Goal: Task Accomplishment & Management: Use online tool/utility

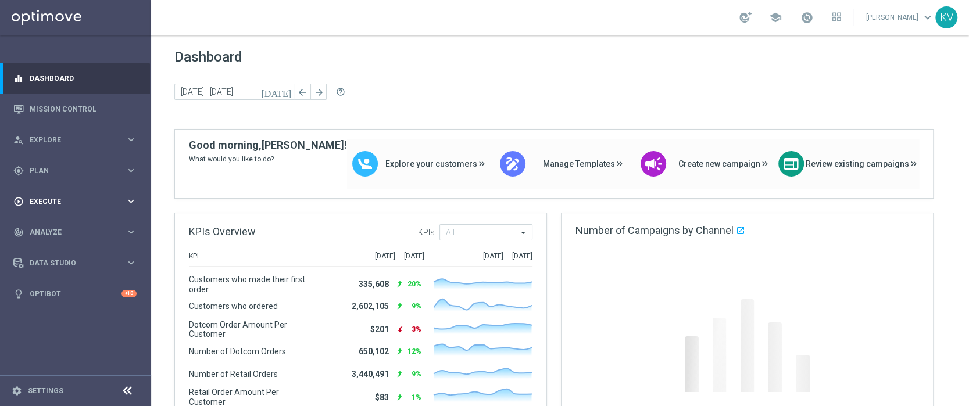
click at [46, 199] on span "Execute" at bounding box center [78, 201] width 96 height 7
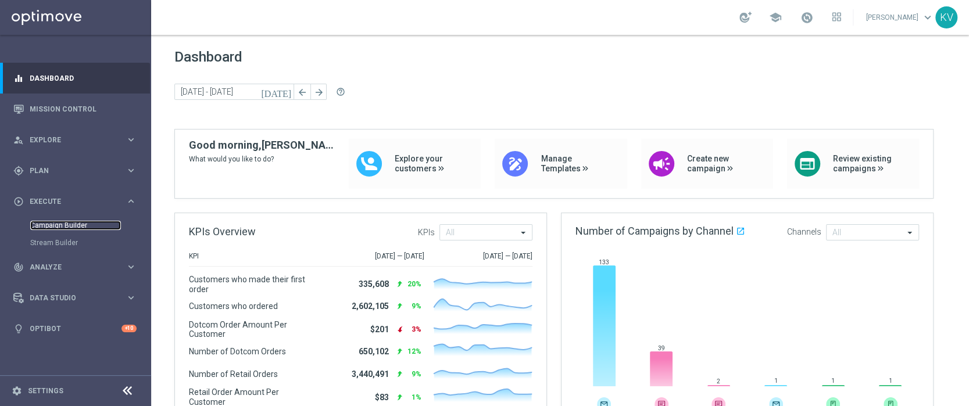
click at [58, 226] on link "Campaign Builder" at bounding box center [75, 225] width 91 height 9
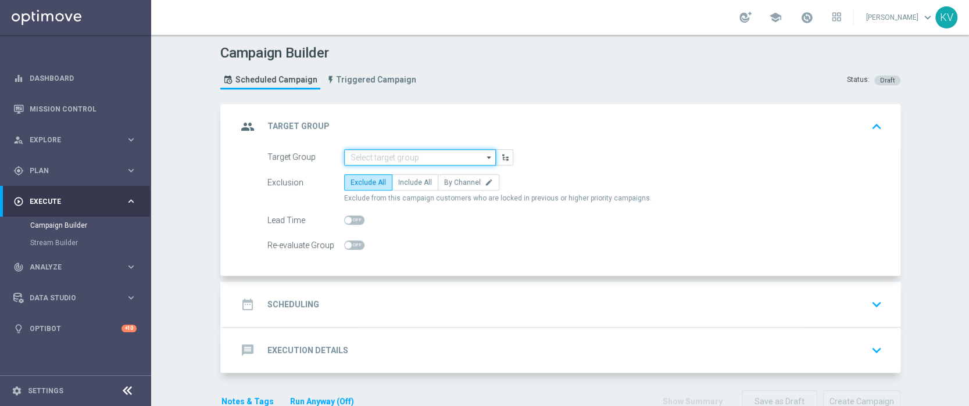
click at [364, 152] on input at bounding box center [420, 157] width 152 height 16
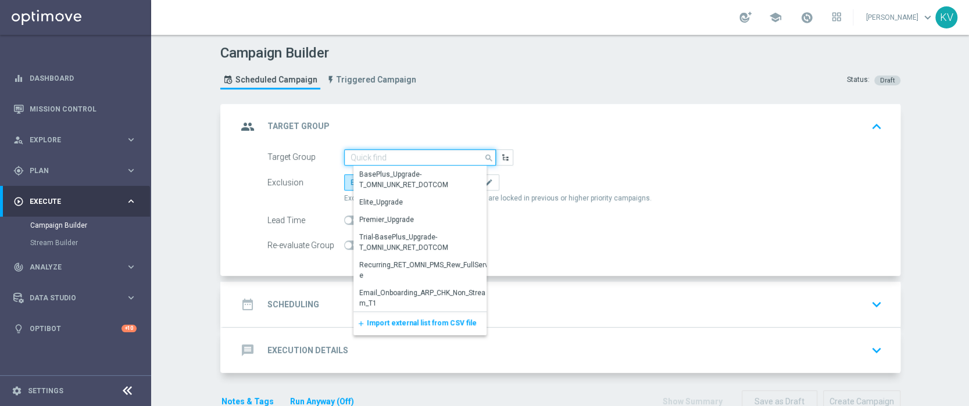
paste input "MON_20250818_SMS_RET_KCUP"
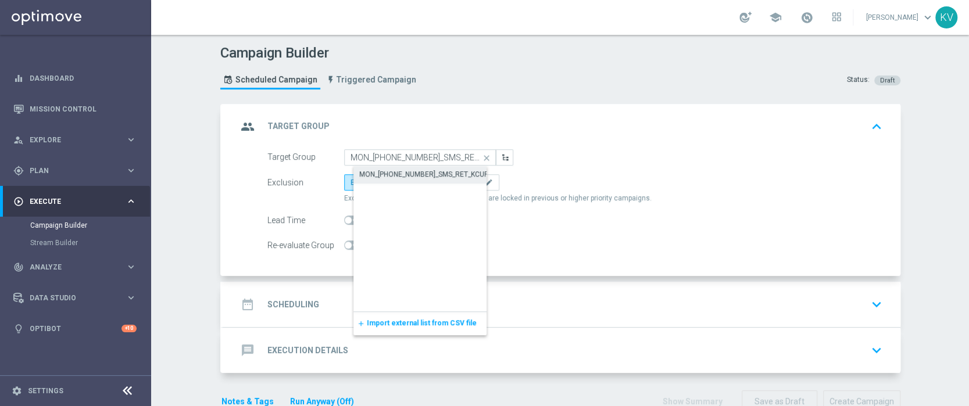
click at [414, 180] on div "MON_20250818_SMS_RET_KCUP" at bounding box center [429, 174] width 152 height 16
type input "MON_20250818_SMS_RET_KCUP"
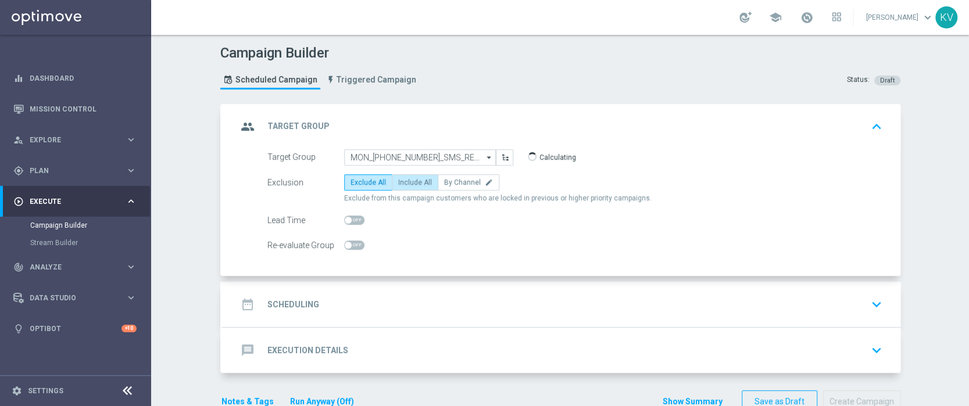
click at [414, 179] on span "Include All" at bounding box center [415, 182] width 34 height 8
click at [406, 181] on input "Include All" at bounding box center [402, 185] width 8 height 8
radio input "true"
click at [403, 306] on div "date_range Scheduling keyboard_arrow_down" at bounding box center [561, 305] width 649 height 22
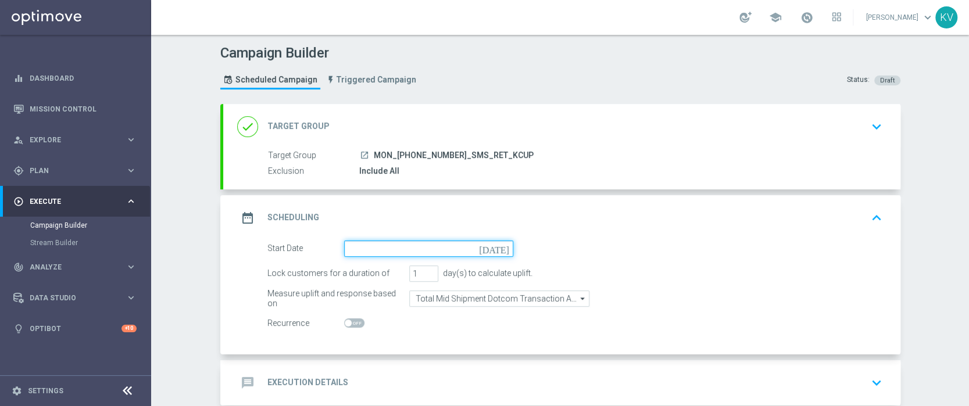
click at [390, 248] on input at bounding box center [428, 249] width 169 height 16
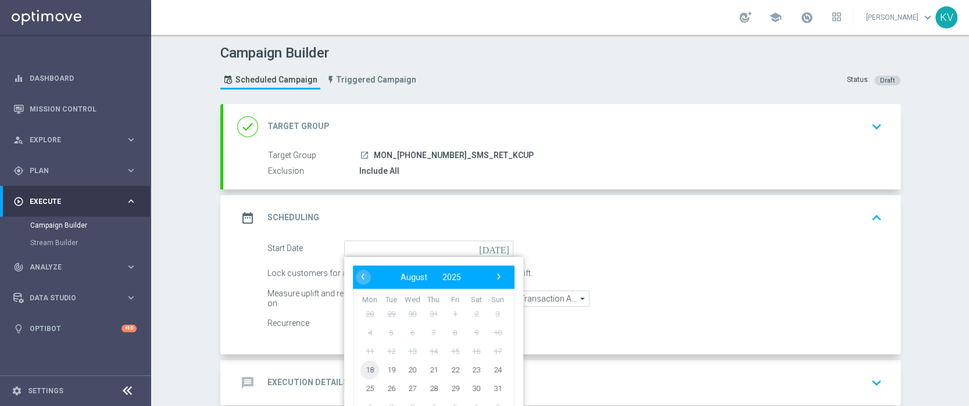
click at [362, 369] on span "18" at bounding box center [369, 369] width 19 height 19
type input "18 Aug 2025"
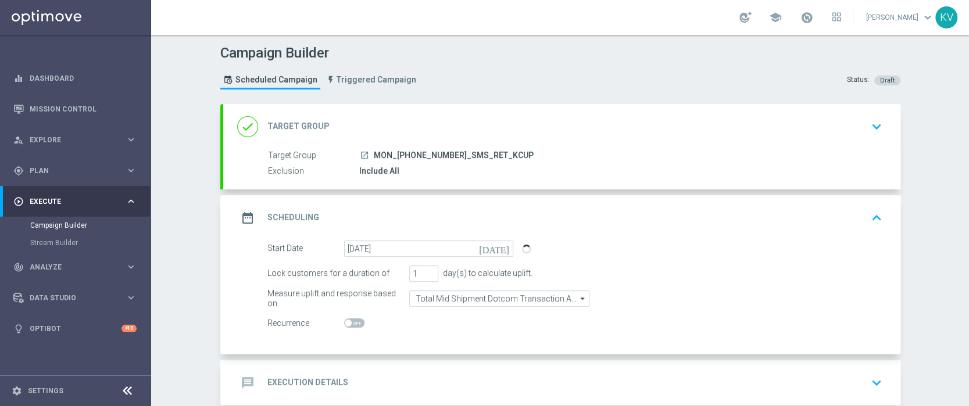
scroll to position [61, 0]
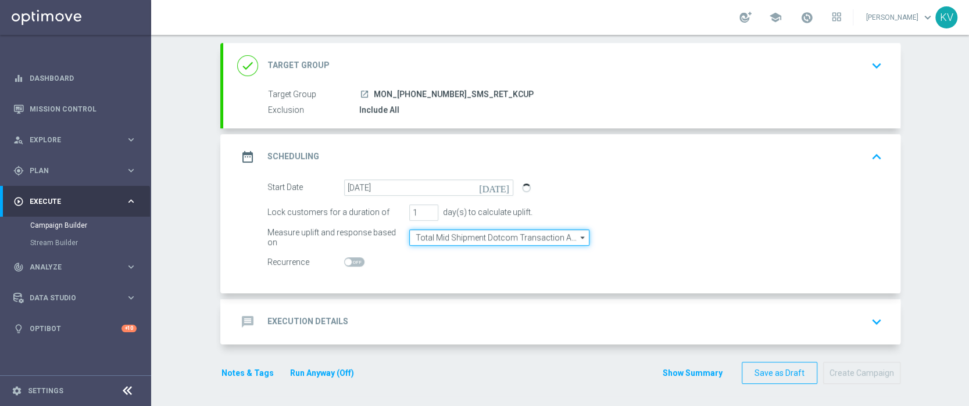
click at [463, 230] on input "Total Mid Shipment Dotcom Transaction Amount" at bounding box center [499, 238] width 180 height 16
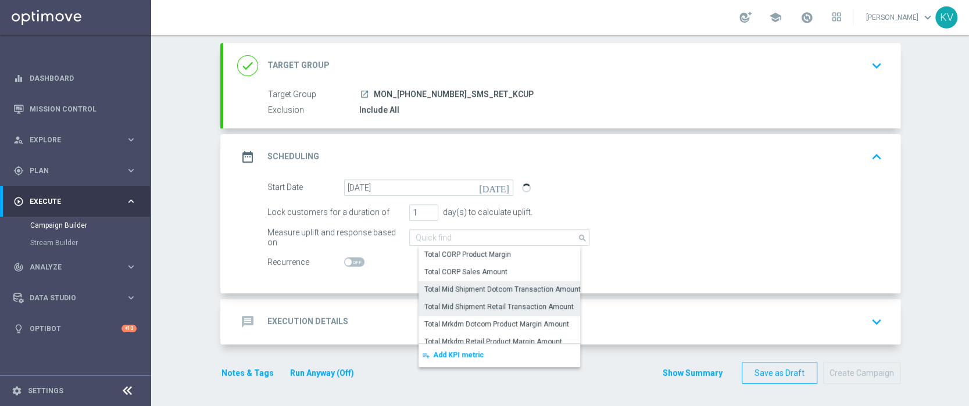
click at [473, 305] on div "Total Mid Shipment Retail Transaction Amount" at bounding box center [498, 307] width 149 height 10
type input "Total Mid Shipment Retail Transaction Amount"
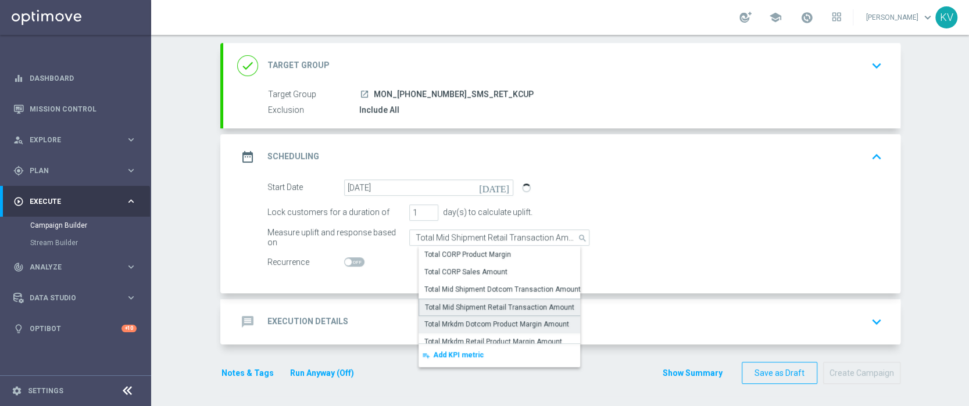
click at [454, 323] on div "message Execution Details keyboard_arrow_down" at bounding box center [561, 322] width 649 height 22
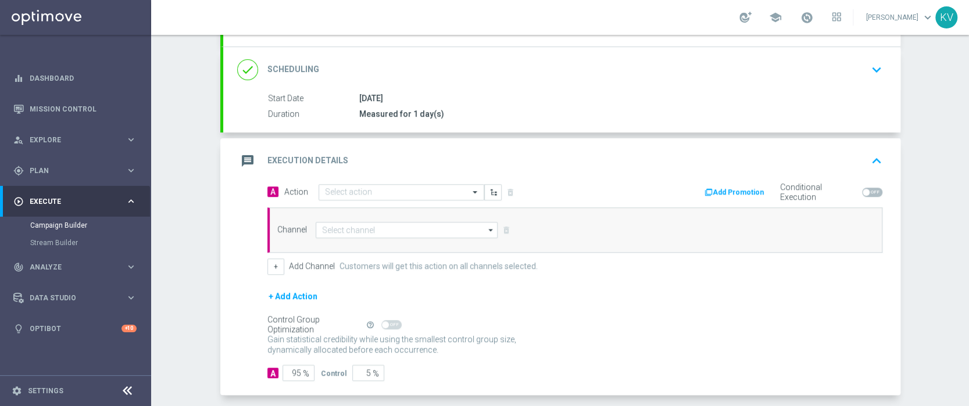
scroll to position [144, 0]
click at [344, 187] on input "text" at bounding box center [390, 192] width 130 height 10
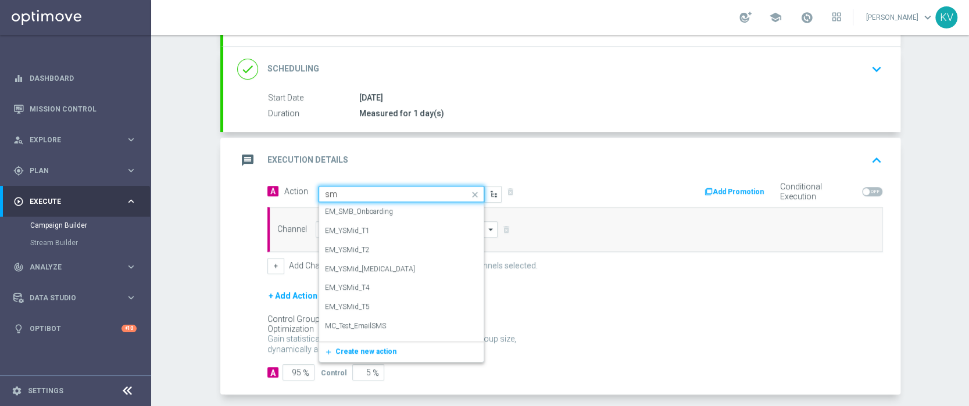
type input "sms"
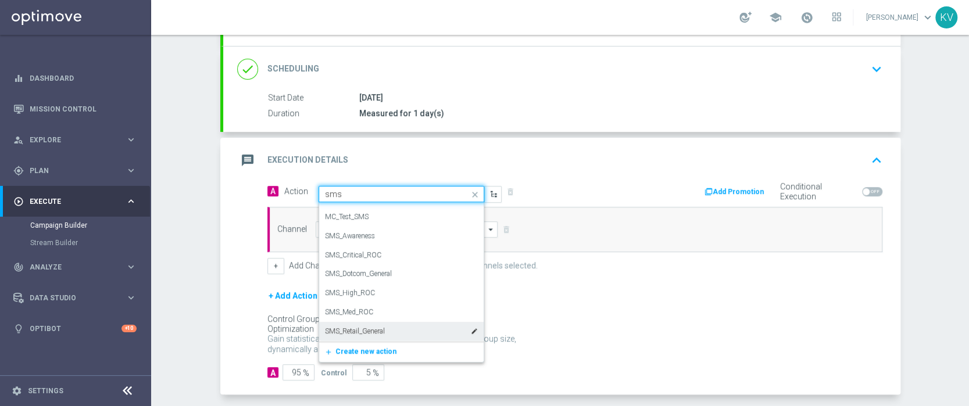
click at [367, 332] on label "SMS_Retail_General" at bounding box center [355, 332] width 60 height 10
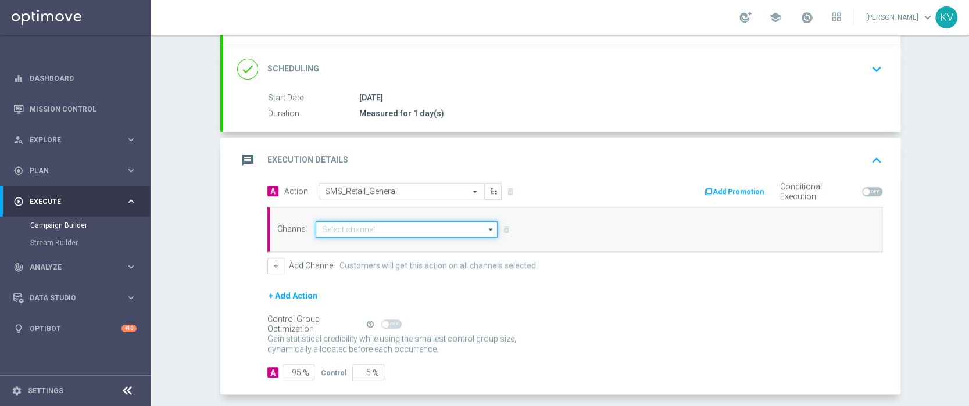
click at [355, 226] on input at bounding box center [407, 229] width 183 height 16
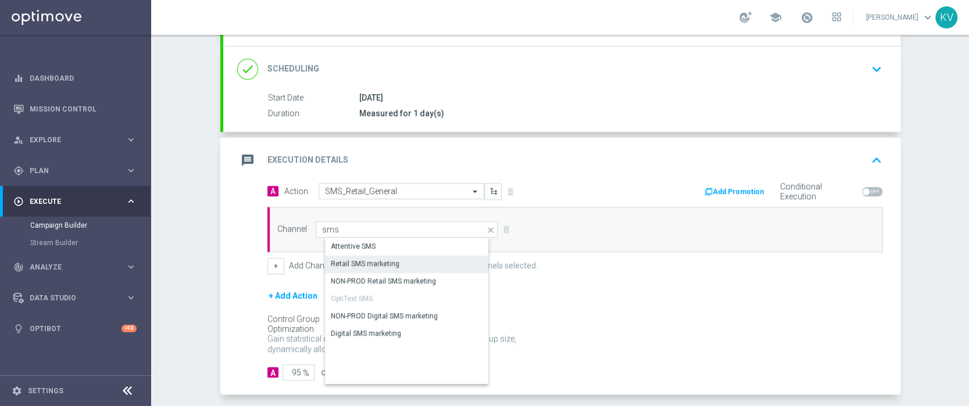
click at [374, 267] on div "Retail SMS marketing" at bounding box center [365, 264] width 69 height 10
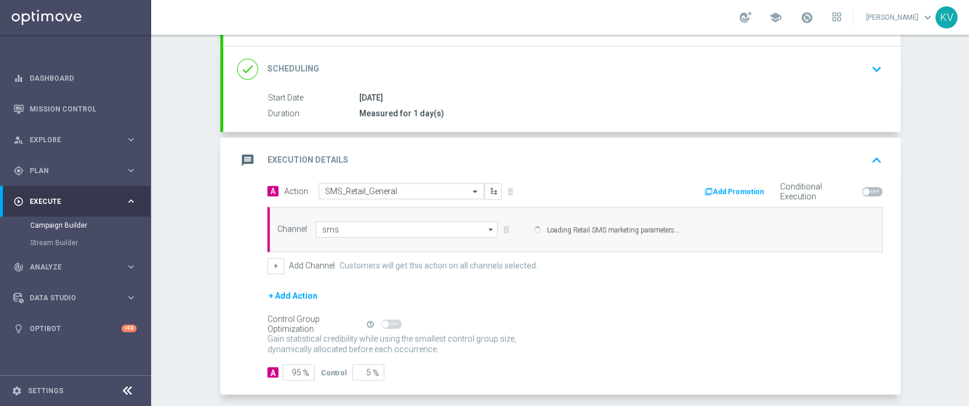
type input "Retail SMS marketing"
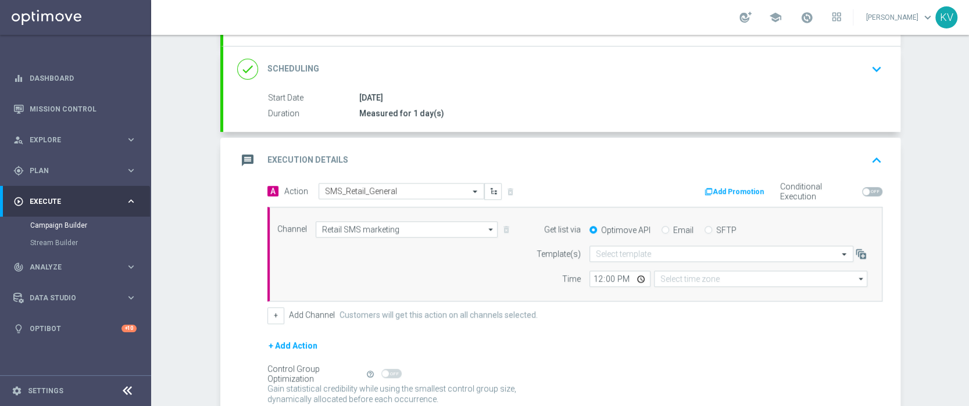
type input "Eastern Time (New York) (UTC -04:00)"
click at [660, 256] on input "text" at bounding box center [710, 254] width 228 height 10
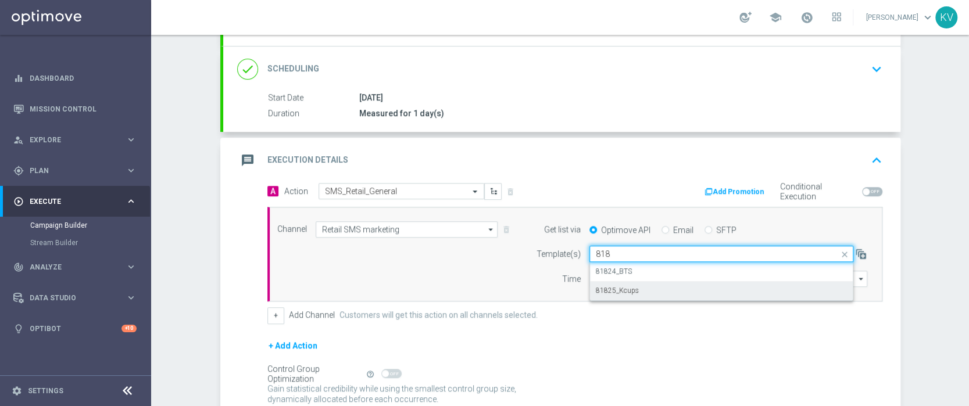
click at [661, 294] on div "81825_Kcups" at bounding box center [721, 290] width 251 height 19
type input "818"
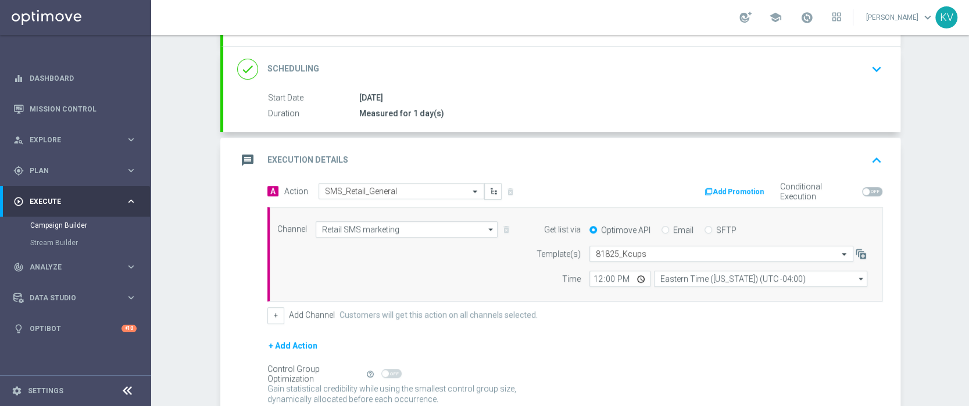
scroll to position [244, 0]
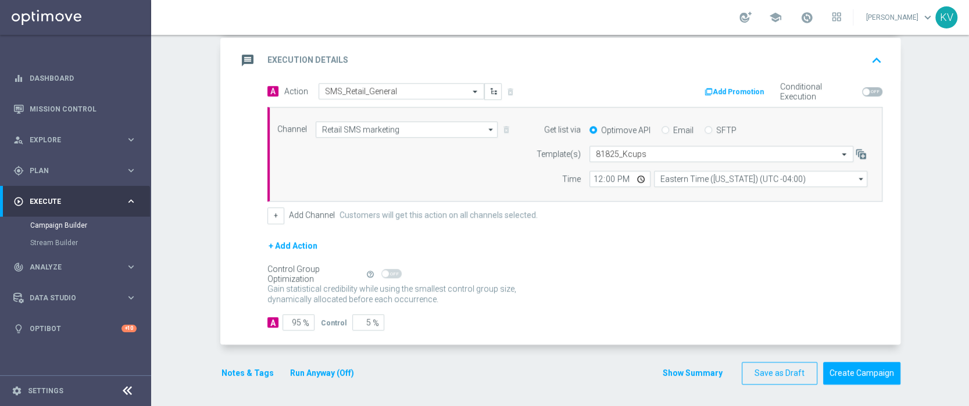
click at [233, 369] on button "Notes & Tags" at bounding box center [247, 373] width 55 height 15
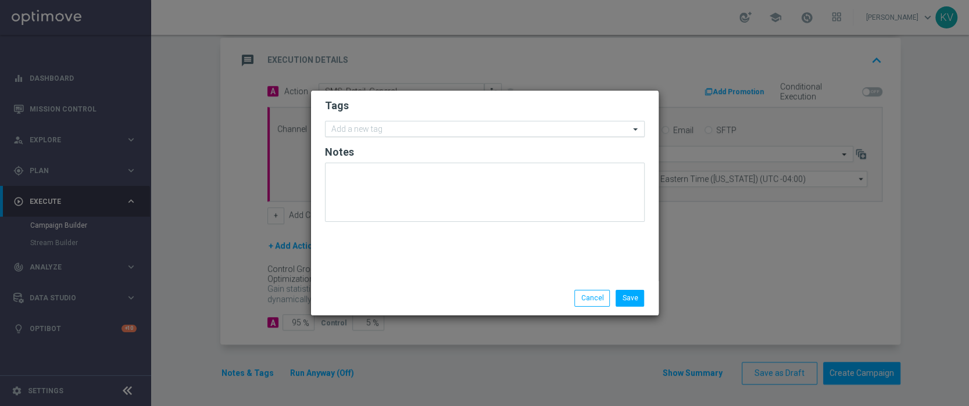
click at [396, 128] on input "text" at bounding box center [480, 130] width 298 height 10
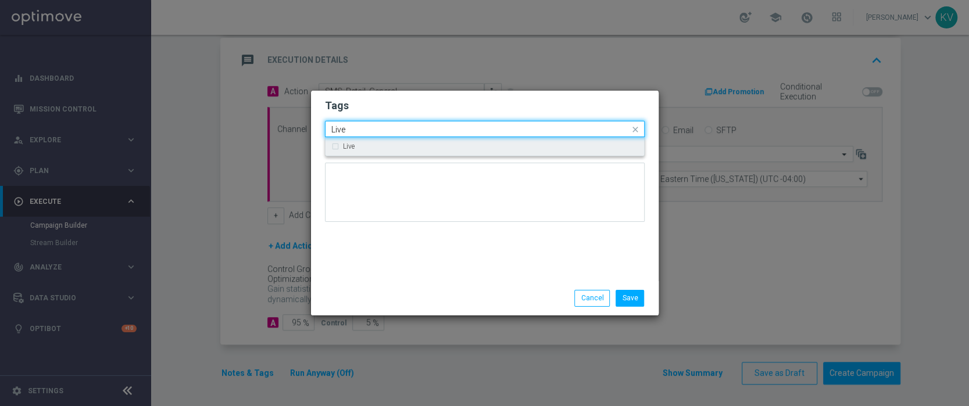
click at [374, 155] on div "Live" at bounding box center [484, 146] width 307 height 19
type input "Live"
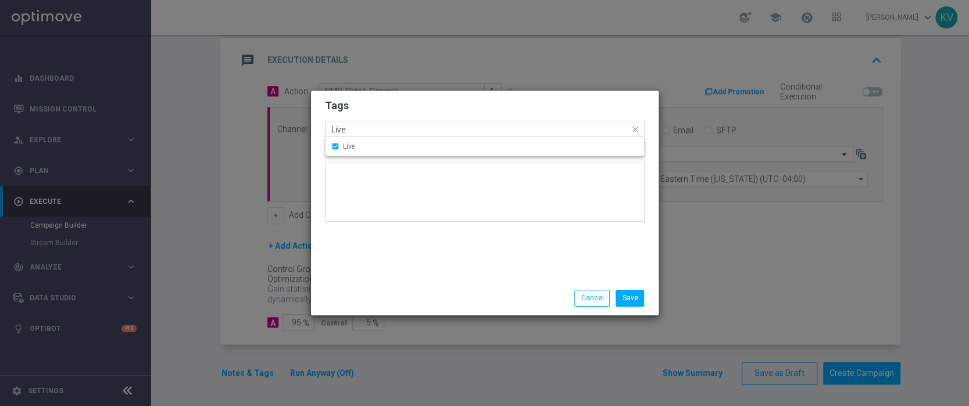
click at [360, 126] on input "Live" at bounding box center [480, 130] width 298 height 10
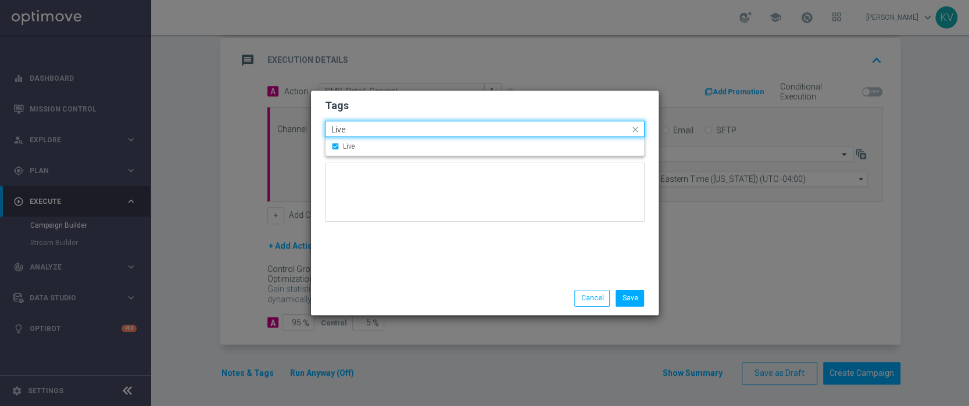
click at [360, 126] on input "Live" at bounding box center [480, 130] width 298 height 10
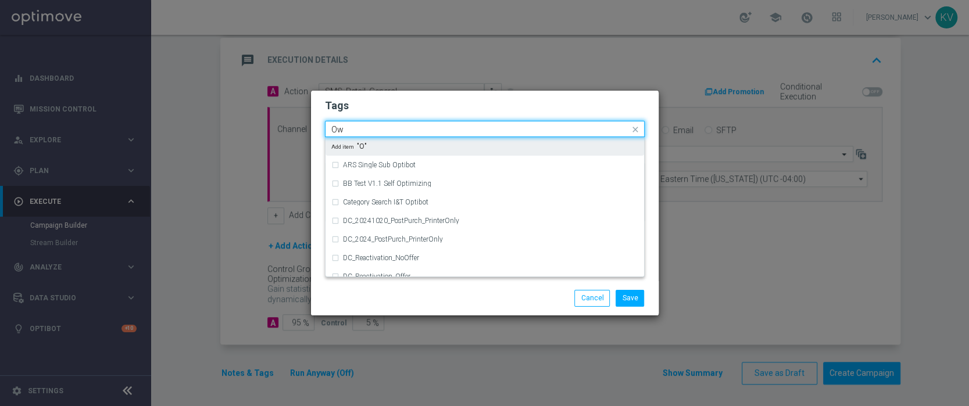
type input "Own"
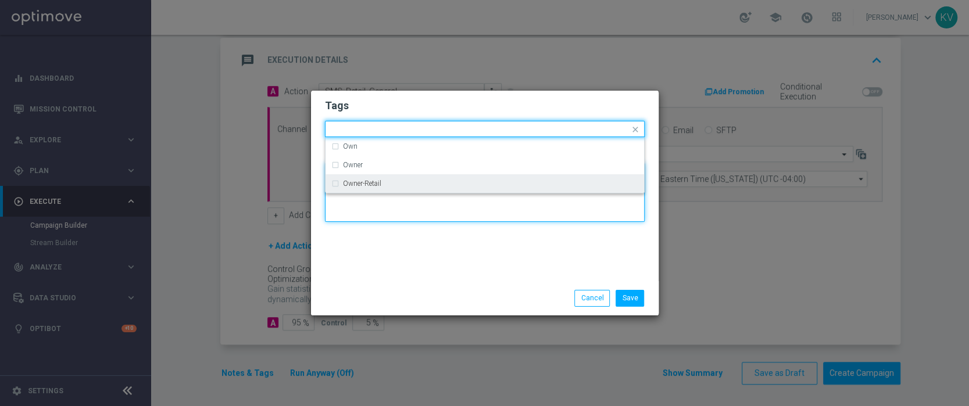
click at [380, 195] on textarea at bounding box center [485, 192] width 320 height 59
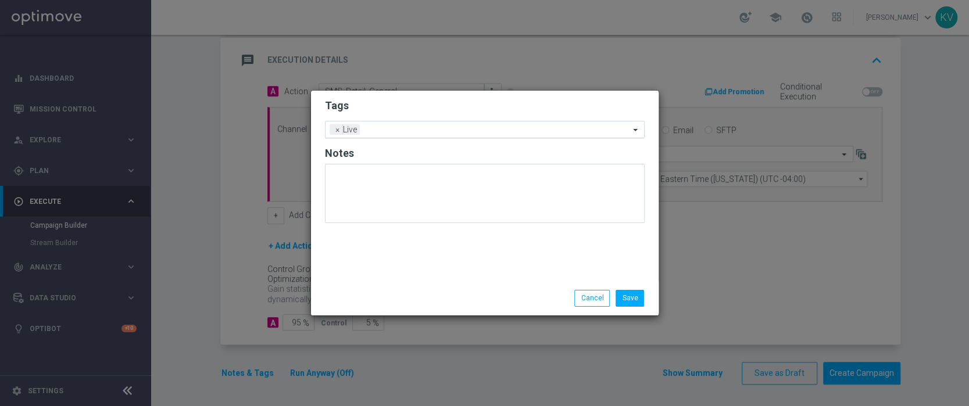
click at [389, 133] on input "text" at bounding box center [496, 131] width 265 height 10
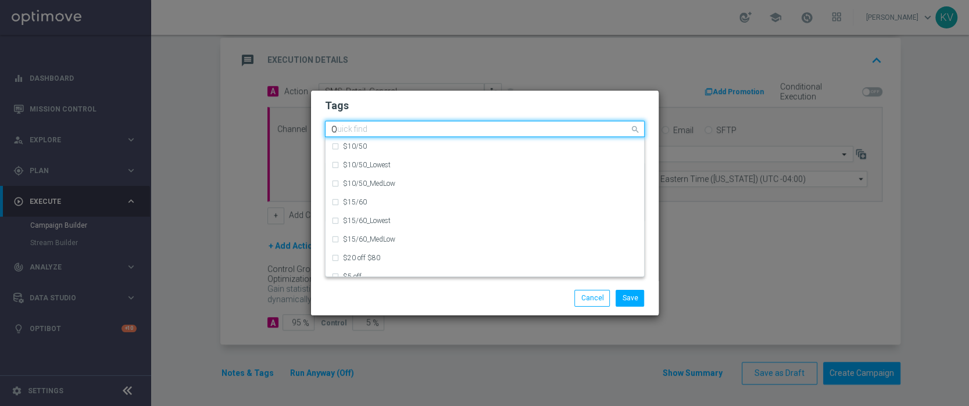
scroll to position [0, 0]
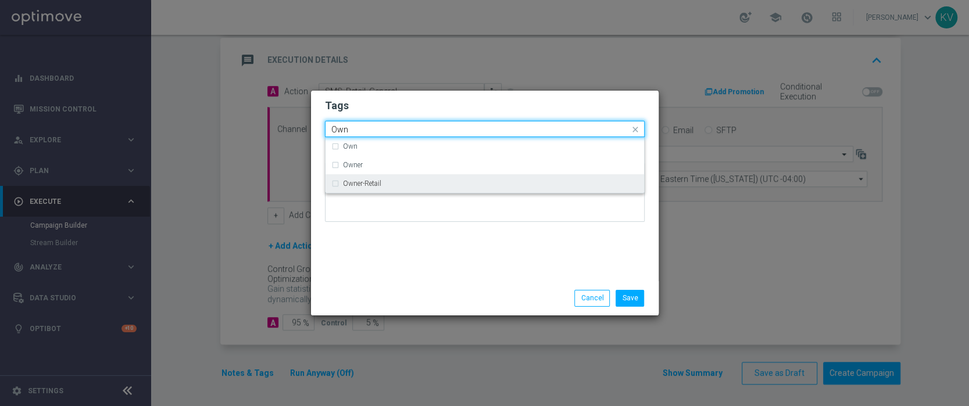
click at [400, 176] on div "Owner-Retail" at bounding box center [484, 183] width 307 height 19
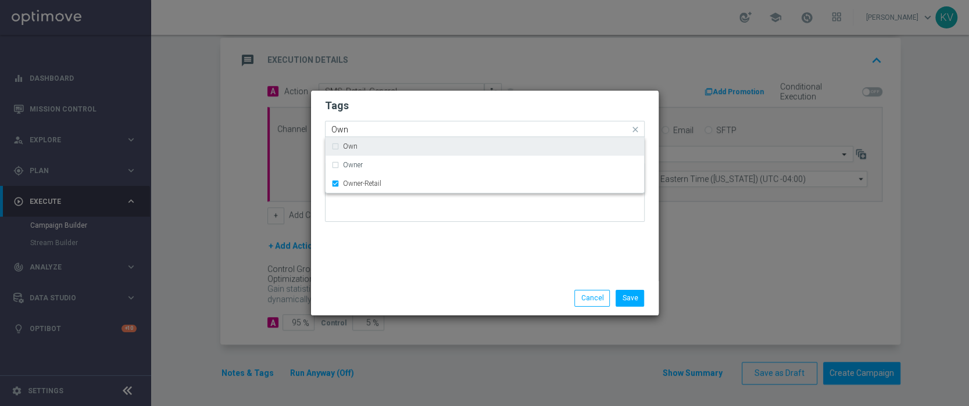
click at [367, 131] on input "Own" at bounding box center [480, 130] width 298 height 10
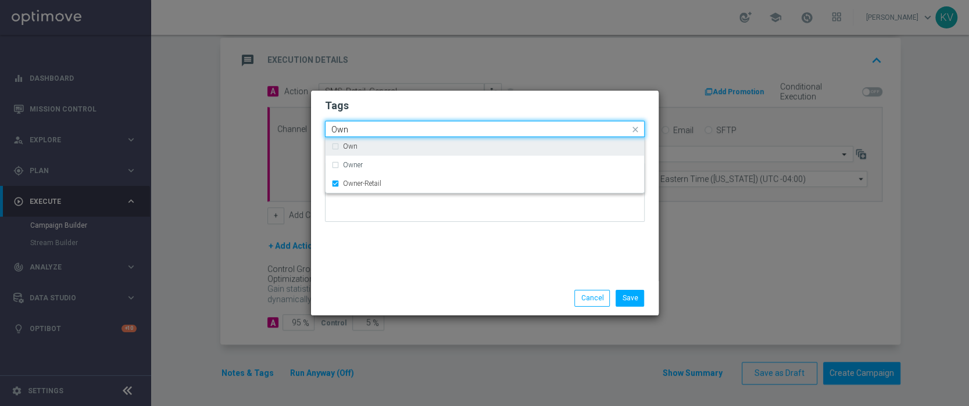
click at [367, 131] on input "Own" at bounding box center [480, 130] width 298 height 10
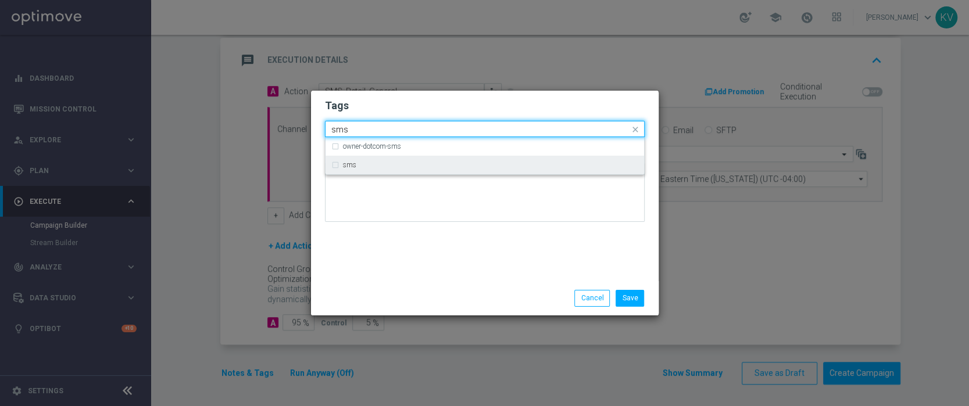
click at [379, 170] on div "sms" at bounding box center [484, 165] width 307 height 19
type input "sms"
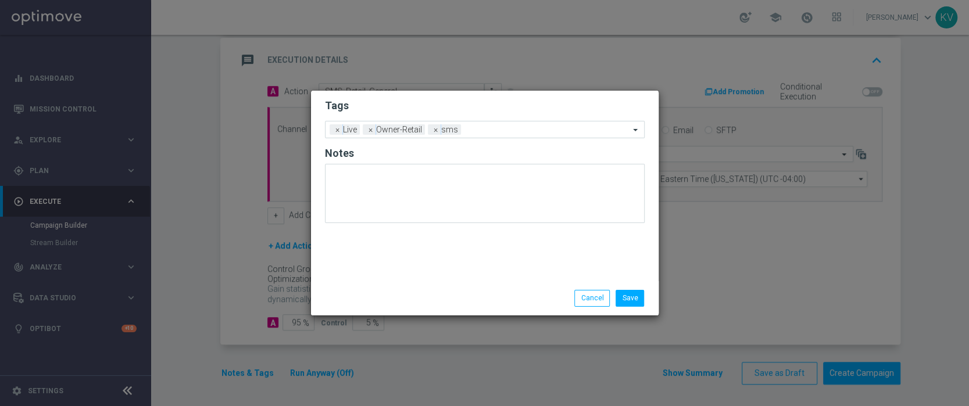
click at [399, 290] on div at bounding box center [372, 290] width 112 height 1
click at [638, 309] on div "Save Cancel" at bounding box center [485, 298] width 348 height 34
click at [636, 303] on button "Save" at bounding box center [630, 298] width 28 height 16
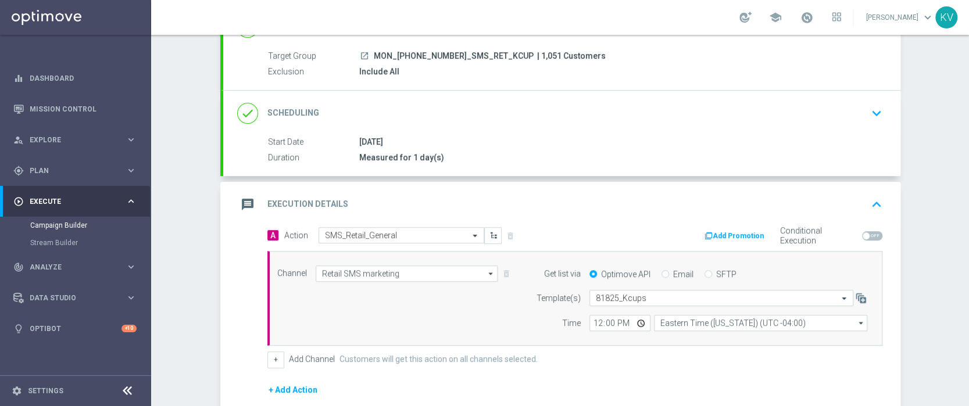
scroll to position [244, 0]
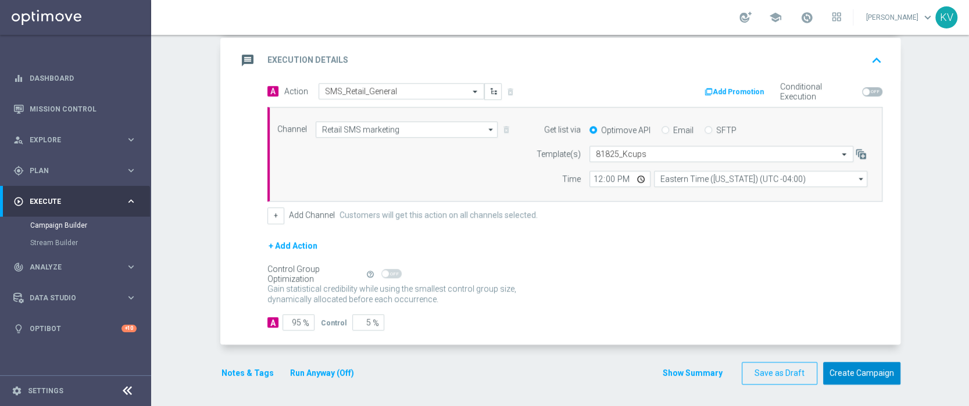
click at [843, 371] on button "Create Campaign" at bounding box center [861, 373] width 77 height 23
